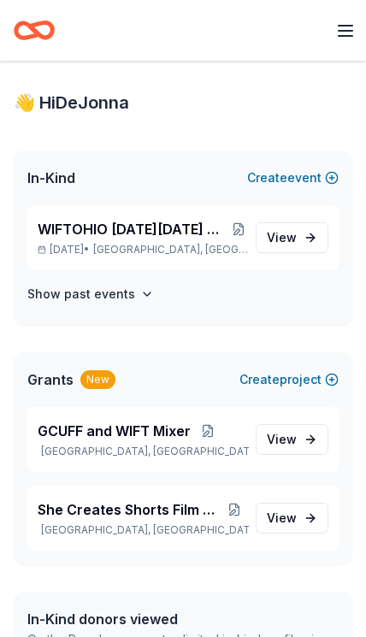
click at [30, 27] on icon "Home" at bounding box center [41, 30] width 22 height 15
click at [58, 24] on div at bounding box center [171, 30] width 315 height 40
click at [38, 26] on icon "Home" at bounding box center [34, 30] width 41 height 40
click at [48, 31] on icon "Home" at bounding box center [34, 30] width 41 height 40
click at [335, 27] on icon "button" at bounding box center [345, 31] width 21 height 21
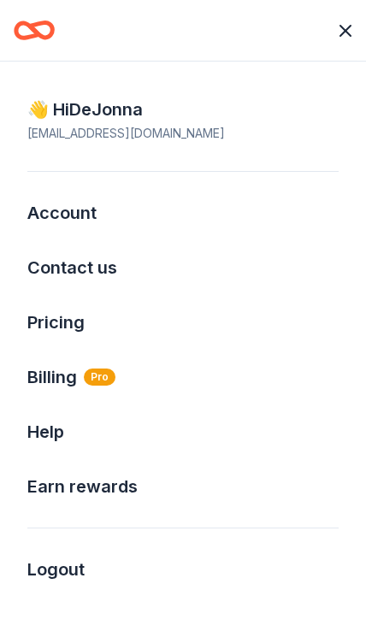
click at [43, 215] on link "Account" at bounding box center [61, 213] width 69 height 21
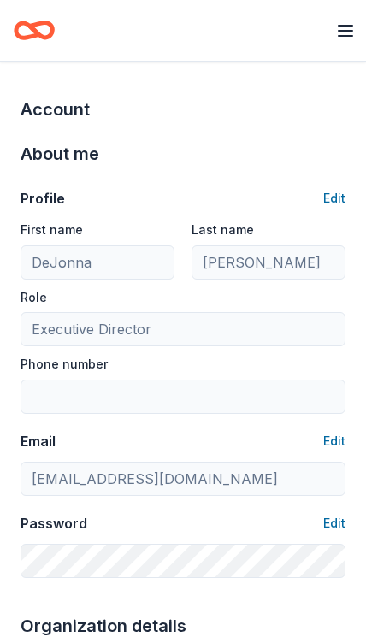
click at [27, 32] on icon "Home" at bounding box center [34, 30] width 41 height 40
click at [30, 27] on icon "Home" at bounding box center [41, 30] width 22 height 15
click at [32, 27] on icon "Home" at bounding box center [41, 30] width 22 height 15
click at [338, 40] on icon "button" at bounding box center [345, 31] width 21 height 21
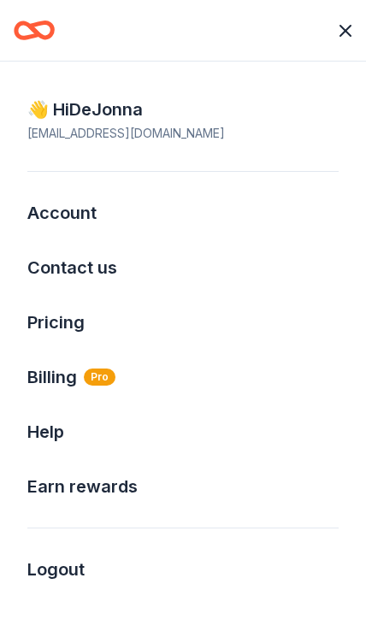
click at [341, 22] on html "Earn Rewards 👋 Hi DeJonna In-Kind Create new event WIFTOHIO [DATE][DATE] Conten…" at bounding box center [183, 318] width 366 height 637
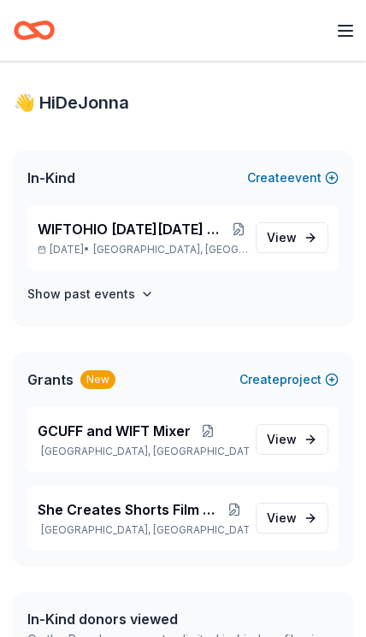
click at [310, 232] on link "View event" at bounding box center [292, 237] width 73 height 31
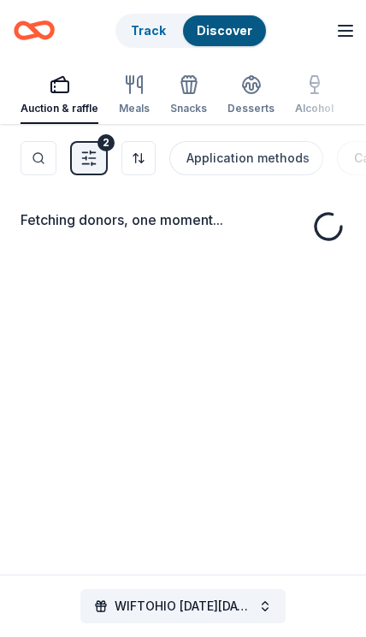
click at [307, 231] on div "Fetching donors, one moment..." at bounding box center [183, 442] width 366 height 637
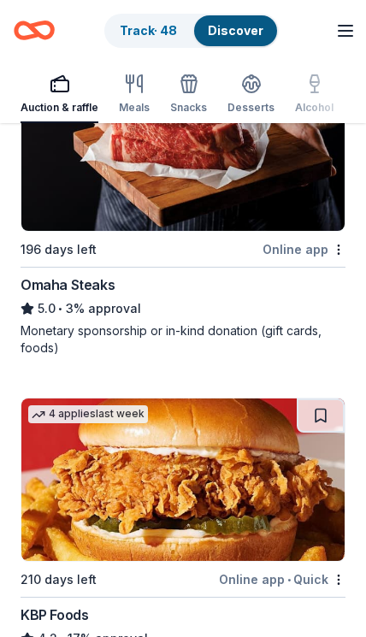
scroll to position [4416, 0]
